Goal: Find specific page/section: Find specific page/section

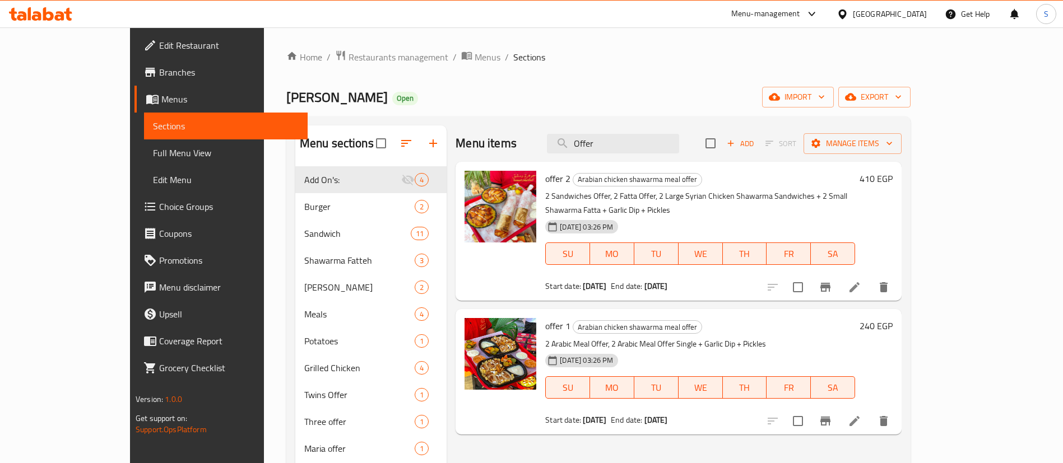
click at [909, 15] on div "[GEOGRAPHIC_DATA]" at bounding box center [890, 14] width 74 height 12
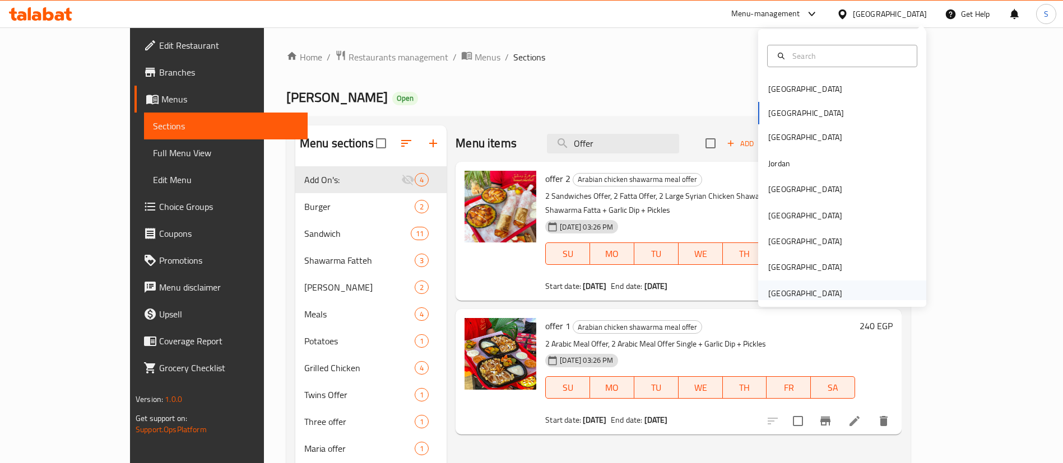
click at [814, 292] on div "[GEOGRAPHIC_DATA]" at bounding box center [805, 293] width 74 height 12
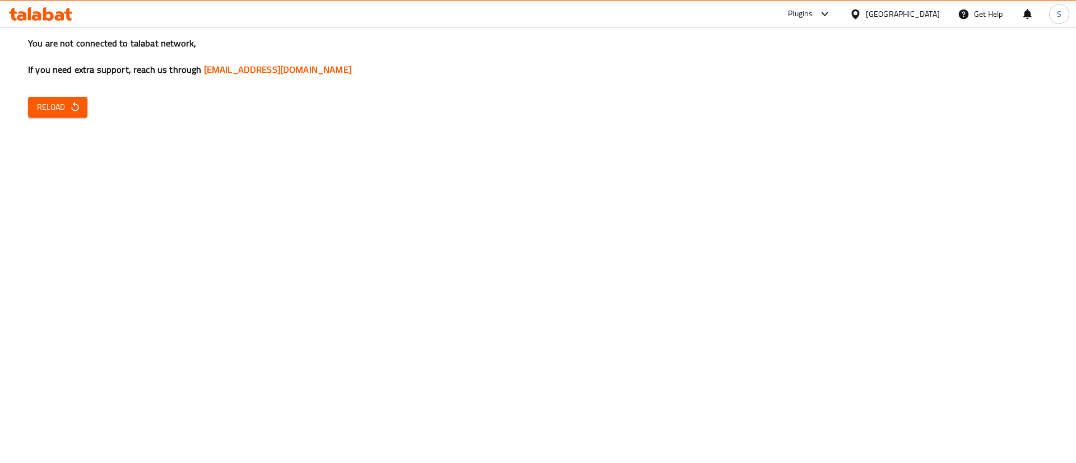
click at [70, 116] on button "Reload" at bounding box center [57, 107] width 59 height 21
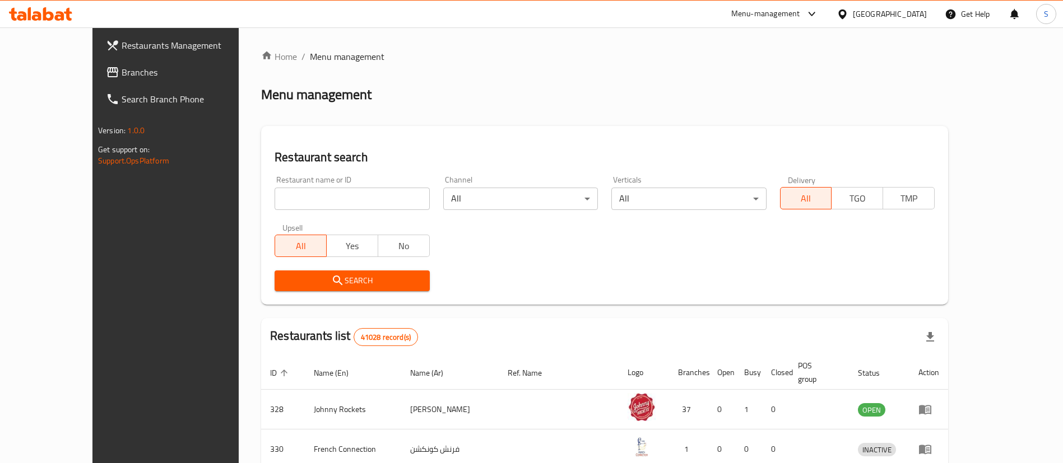
click at [331, 196] on input "search" at bounding box center [351, 199] width 155 height 22
paste input "اولاد الصعيد"
type input "اولاد الصعيد"
click button "Search" at bounding box center [351, 281] width 155 height 21
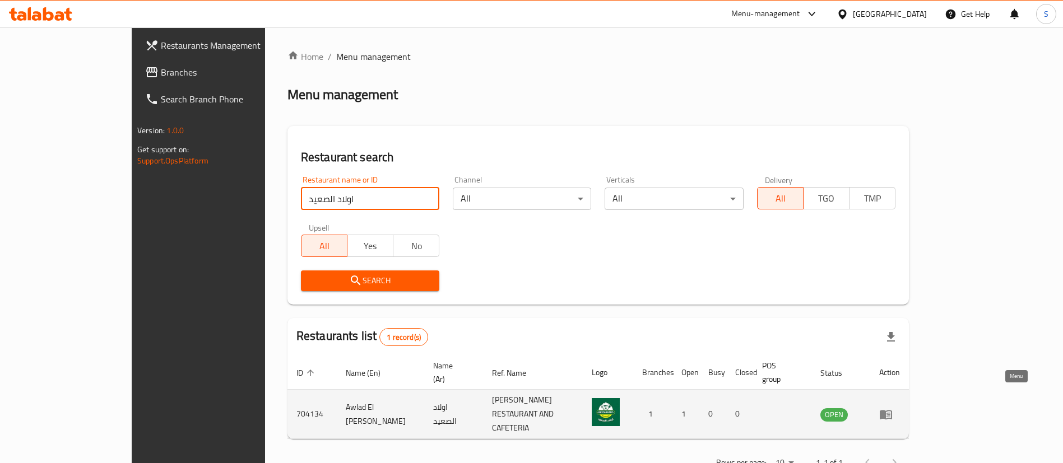
click at [892, 410] on icon "enhanced table" at bounding box center [886, 415] width 12 height 10
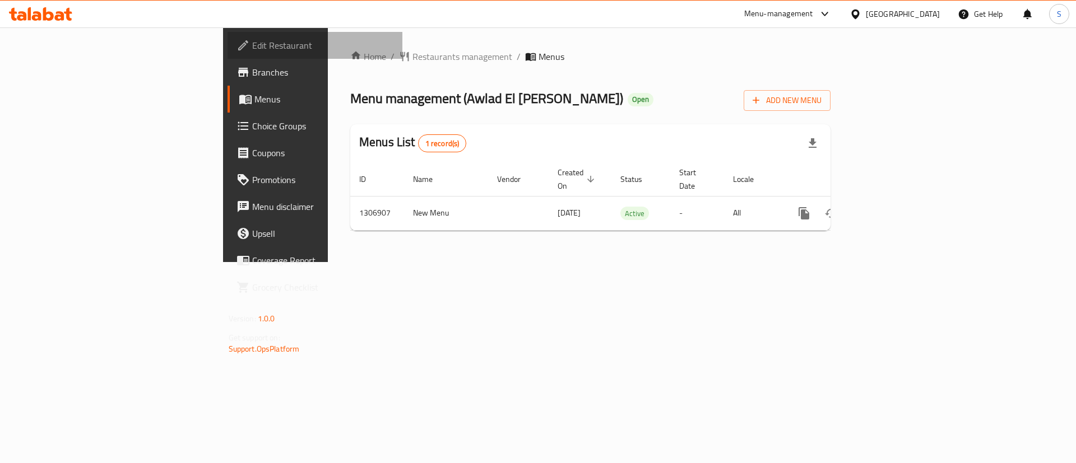
click at [252, 49] on span "Edit Restaurant" at bounding box center [323, 45] width 142 height 13
